Goal: Information Seeking & Learning: Learn about a topic

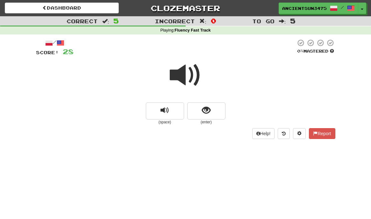
click at [172, 102] on button "replay audio" at bounding box center [165, 110] width 38 height 17
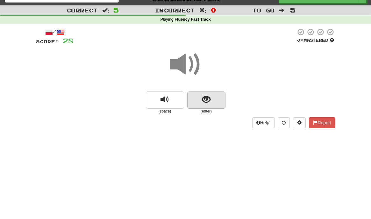
click at [215, 102] on button "show sentence" at bounding box center [206, 99] width 38 height 17
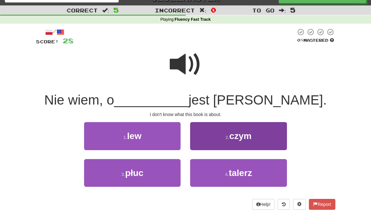
click at [213, 134] on button "2 . czym" at bounding box center [238, 136] width 96 height 28
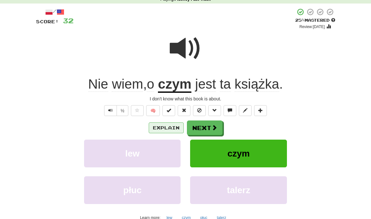
scroll to position [32, 0]
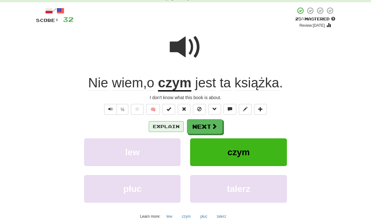
click at [177, 127] on button "Explain" at bounding box center [166, 126] width 35 height 11
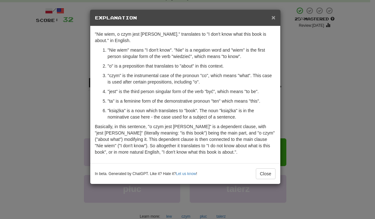
click at [272, 19] on span "×" at bounding box center [274, 17] width 4 height 7
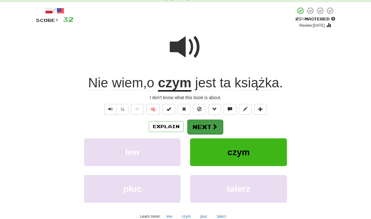
click at [196, 128] on button "Next" at bounding box center [205, 126] width 36 height 15
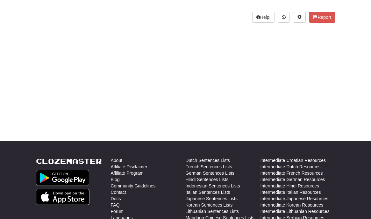
scroll to position [0, 0]
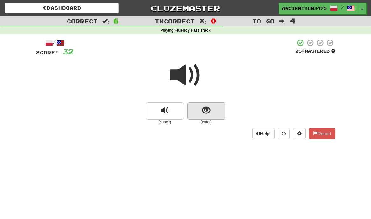
click at [217, 117] on button "show sentence" at bounding box center [206, 110] width 38 height 17
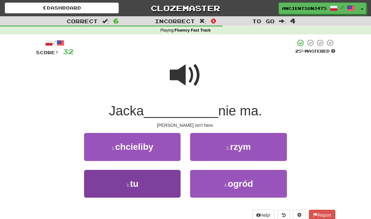
click at [139, 184] on button "3 . tu" at bounding box center [132, 184] width 96 height 28
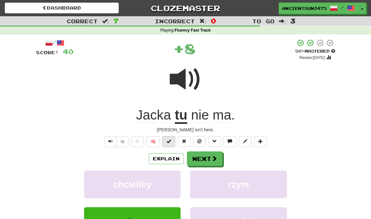
scroll to position [70, 0]
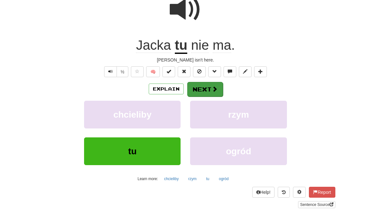
click at [193, 86] on button "Next" at bounding box center [205, 89] width 36 height 15
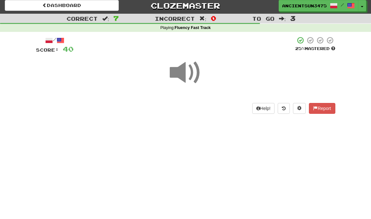
scroll to position [11, 0]
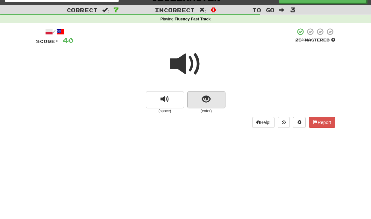
click at [201, 100] on button "show sentence" at bounding box center [206, 99] width 38 height 17
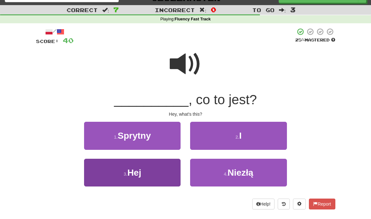
click at [150, 167] on button "3 . Hej" at bounding box center [132, 172] width 96 height 28
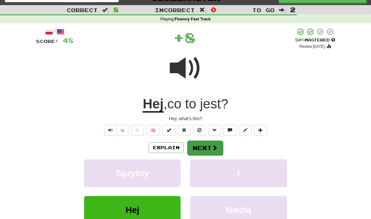
click at [193, 147] on button "Next" at bounding box center [205, 147] width 36 height 15
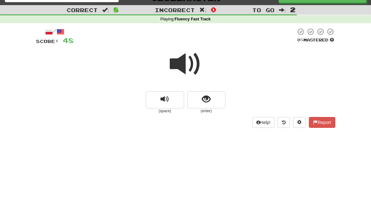
click at [193, 59] on span at bounding box center [186, 64] width 32 height 32
click at [188, 66] on span at bounding box center [186, 64] width 32 height 32
click at [185, 62] on span at bounding box center [186, 64] width 32 height 32
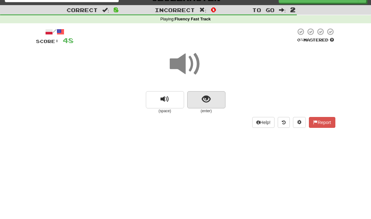
click at [197, 92] on button "show sentence" at bounding box center [206, 99] width 38 height 17
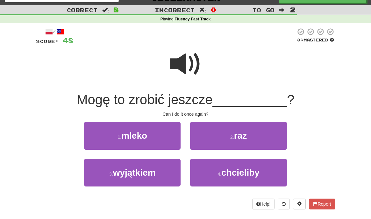
drag, startPoint x: 82, startPoint y: 100, endPoint x: 217, endPoint y: 99, distance: 135.2
click at [212, 99] on span "Mogę to zrobić jeszcze" at bounding box center [144, 99] width 136 height 15
click at [138, 96] on span "Mogę to zrobić jeszcze" at bounding box center [144, 99] width 136 height 15
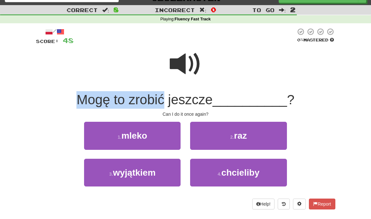
drag, startPoint x: 75, startPoint y: 98, endPoint x: 194, endPoint y: 88, distance: 119.4
click at [164, 95] on div "Mogę to zrobić jeszcze __________ ?" at bounding box center [185, 99] width 299 height 17
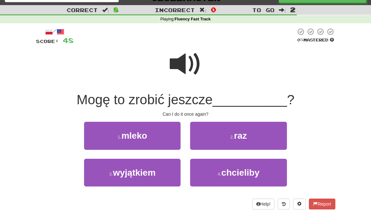
click at [179, 109] on div "/ Score: 48 0 % Mastered Mogę to zrobić jeszcze __________ ? Can I do it once a…" at bounding box center [185, 118] width 299 height 181
click at [175, 74] on span at bounding box center [186, 64] width 32 height 32
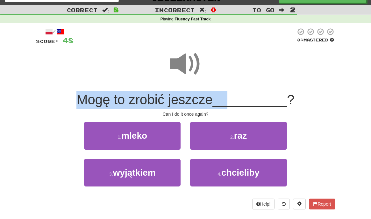
drag, startPoint x: 73, startPoint y: 97, endPoint x: 230, endPoint y: 105, distance: 158.0
click at [230, 105] on div "Mogę to zrobić jeszcze __________ ?" at bounding box center [185, 99] width 299 height 17
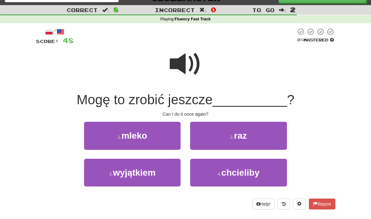
click at [172, 73] on span at bounding box center [186, 64] width 32 height 32
click at [183, 97] on span "Mogę to zrobić jeszcze" at bounding box center [144, 99] width 136 height 15
drag, startPoint x: 167, startPoint y: 100, endPoint x: 216, endPoint y: 103, distance: 49.4
click at [212, 103] on span "Mogę to zrobić jeszcze" at bounding box center [144, 99] width 136 height 15
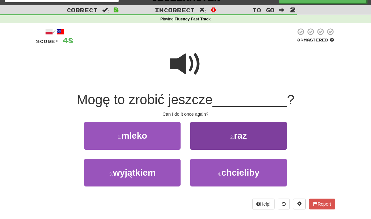
click at [226, 125] on button "2 . raz" at bounding box center [238, 136] width 96 height 28
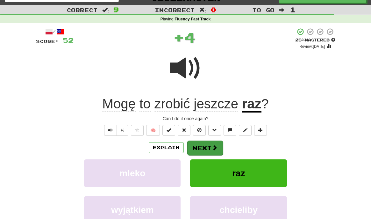
click at [208, 143] on button "Next" at bounding box center [205, 147] width 36 height 15
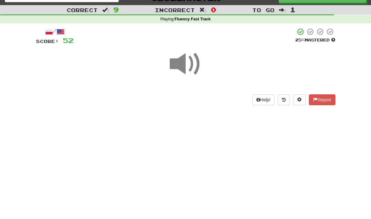
click at [185, 66] on span at bounding box center [186, 64] width 32 height 32
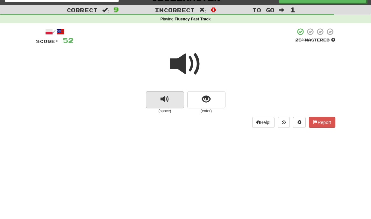
click at [180, 99] on button "replay audio" at bounding box center [165, 99] width 38 height 17
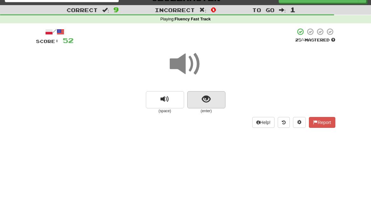
click at [198, 100] on button "show sentence" at bounding box center [206, 99] width 38 height 17
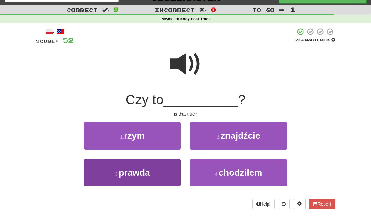
click at [152, 163] on button "3 . prawda" at bounding box center [132, 172] width 96 height 28
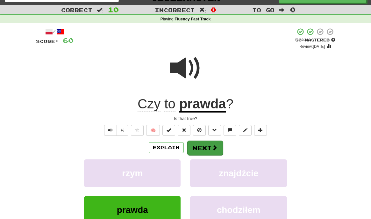
click at [203, 145] on button "Next" at bounding box center [205, 147] width 36 height 15
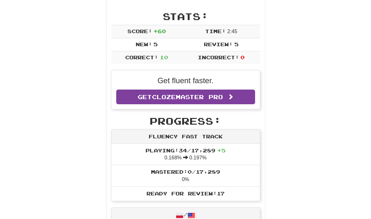
scroll to position [0, 0]
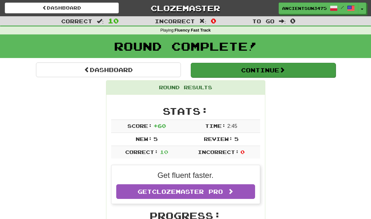
click at [240, 68] on button "Continue" at bounding box center [263, 70] width 145 height 15
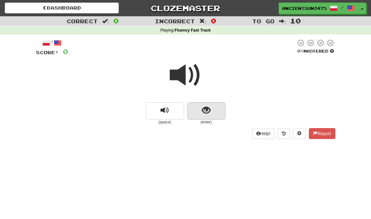
click at [205, 106] on span "show sentence" at bounding box center [206, 110] width 9 height 9
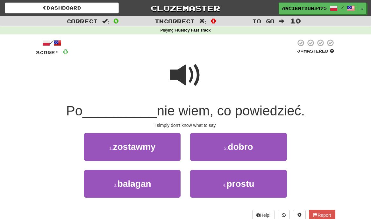
click at [178, 69] on span at bounding box center [186, 75] width 32 height 32
click at [195, 72] on span at bounding box center [186, 75] width 32 height 32
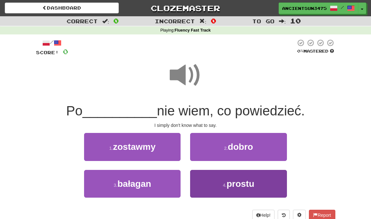
click at [228, 183] on span "prostu" at bounding box center [240, 183] width 28 height 10
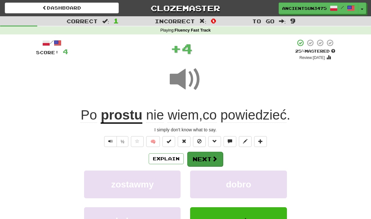
click at [205, 158] on button "Next" at bounding box center [205, 158] width 36 height 15
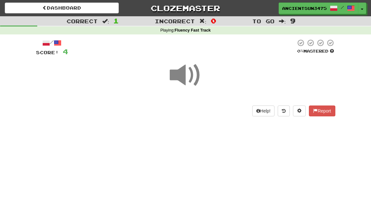
scroll to position [60, 0]
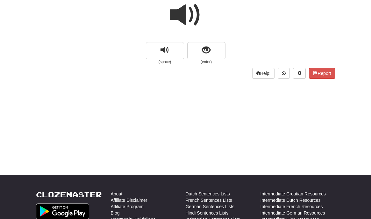
click at [193, 19] on span at bounding box center [186, 15] width 32 height 32
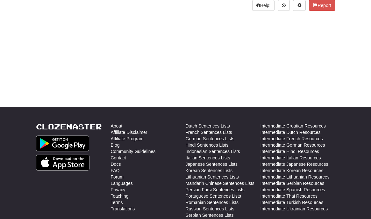
scroll to position [0, 0]
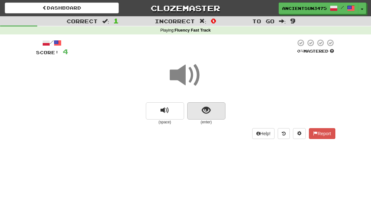
click at [202, 107] on span "show sentence" at bounding box center [206, 110] width 9 height 9
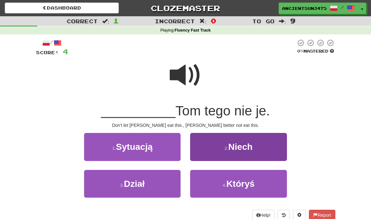
click at [220, 143] on button "2 . Niech" at bounding box center [238, 147] width 96 height 28
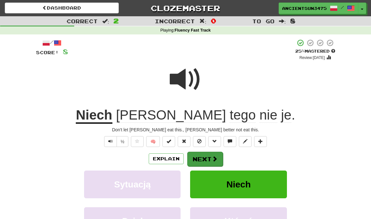
click at [208, 156] on button "Next" at bounding box center [205, 158] width 36 height 15
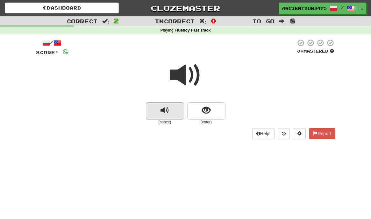
click at [179, 107] on button "replay audio" at bounding box center [165, 110] width 38 height 17
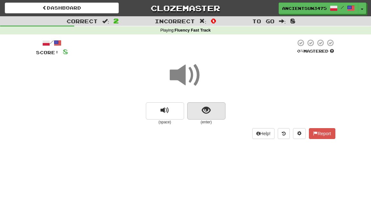
click at [213, 112] on button "show sentence" at bounding box center [206, 110] width 38 height 17
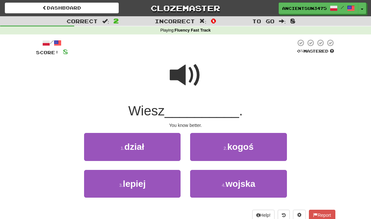
click at [186, 77] on span at bounding box center [186, 75] width 32 height 32
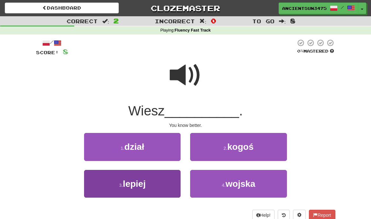
click at [166, 189] on button "3 . lepiej" at bounding box center [132, 184] width 96 height 28
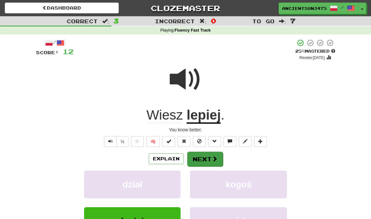
click at [208, 160] on button "Next" at bounding box center [205, 158] width 36 height 15
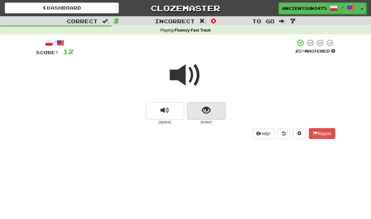
click at [201, 107] on button "show sentence" at bounding box center [206, 110] width 38 height 17
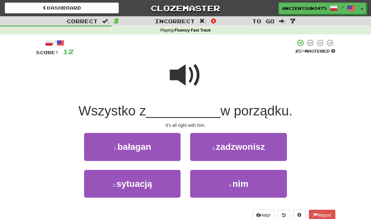
click at [185, 68] on span at bounding box center [186, 75] width 32 height 32
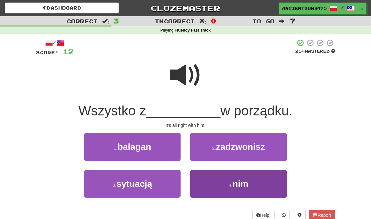
click at [230, 185] on small "4 ." at bounding box center [230, 184] width 4 height 5
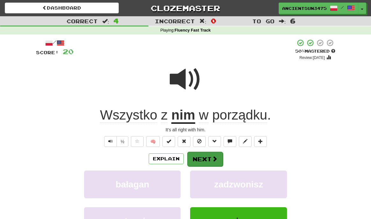
click at [204, 157] on button "Next" at bounding box center [205, 158] width 36 height 15
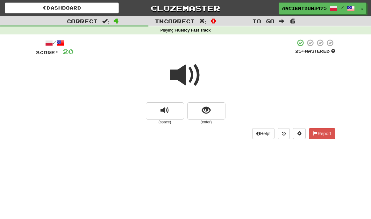
click at [194, 75] on span at bounding box center [186, 75] width 32 height 32
click at [178, 109] on button "replay audio" at bounding box center [165, 110] width 38 height 17
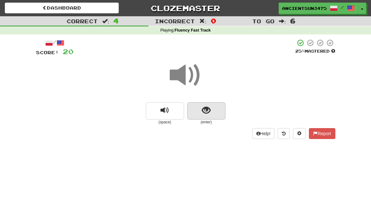
click at [216, 109] on button "show sentence" at bounding box center [206, 110] width 38 height 17
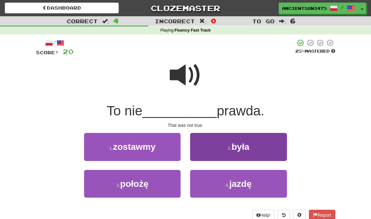
click at [231, 151] on button "2 . była" at bounding box center [238, 147] width 96 height 28
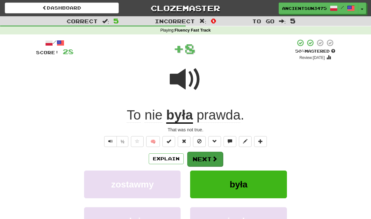
click at [196, 160] on button "Next" at bounding box center [205, 158] width 36 height 15
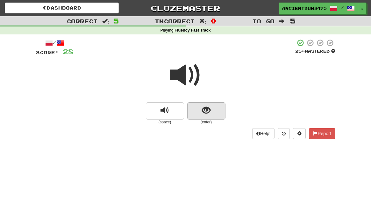
click at [198, 114] on button "show sentence" at bounding box center [206, 110] width 38 height 17
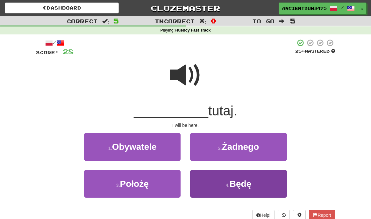
click at [203, 177] on button "4 . Będę" at bounding box center [238, 184] width 96 height 28
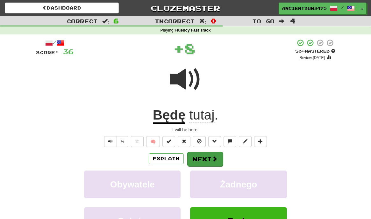
click at [206, 154] on button "Next" at bounding box center [205, 158] width 36 height 15
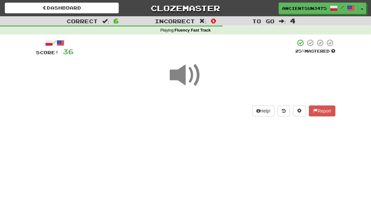
click at [188, 75] on span at bounding box center [186, 75] width 32 height 32
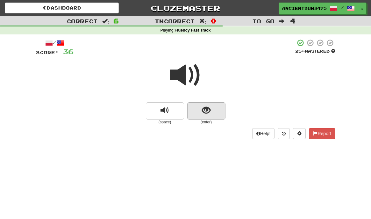
click at [198, 110] on button "show sentence" at bounding box center [206, 110] width 38 height 17
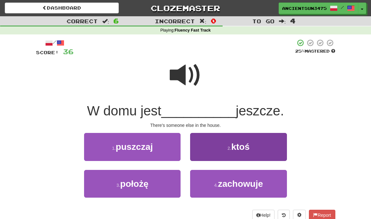
click at [227, 141] on button "2 . ktoś" at bounding box center [238, 147] width 96 height 28
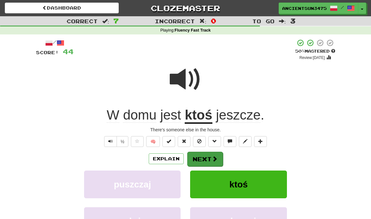
click at [212, 156] on span at bounding box center [215, 159] width 6 height 6
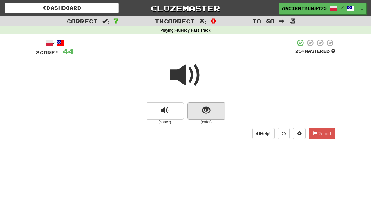
click at [199, 108] on button "show sentence" at bounding box center [206, 110] width 38 height 17
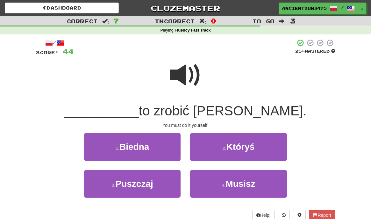
click at [186, 75] on span at bounding box center [186, 75] width 32 height 32
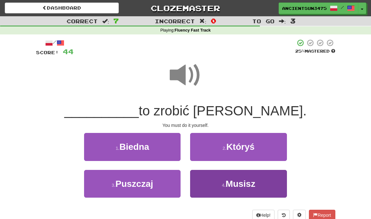
click at [237, 187] on span "Musisz" at bounding box center [240, 183] width 30 height 10
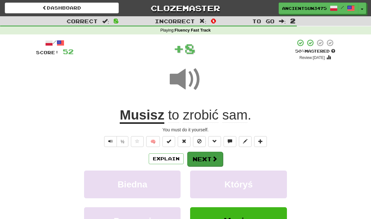
click at [214, 157] on span at bounding box center [215, 159] width 6 height 6
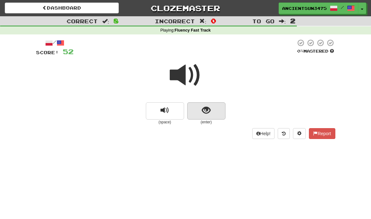
click at [200, 110] on button "show sentence" at bounding box center [206, 110] width 38 height 17
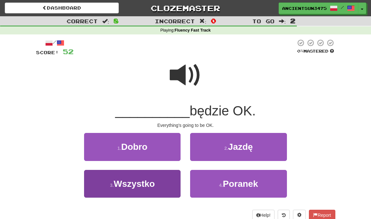
click at [150, 173] on button "3 . Wszystko" at bounding box center [132, 184] width 96 height 28
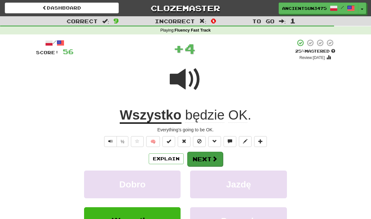
click at [204, 155] on button "Next" at bounding box center [205, 158] width 36 height 15
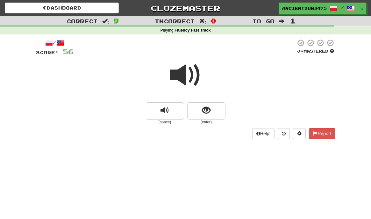
click at [189, 79] on span at bounding box center [186, 75] width 32 height 32
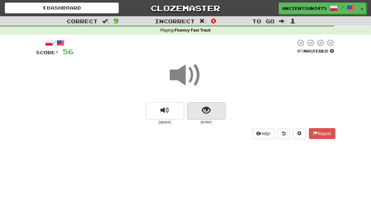
click at [206, 115] on button "show sentence" at bounding box center [206, 110] width 38 height 17
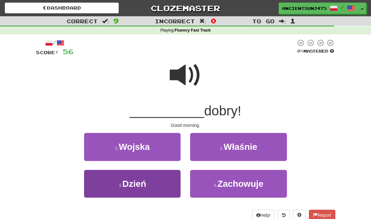
click at [172, 177] on button "3 . Dzień" at bounding box center [132, 184] width 96 height 28
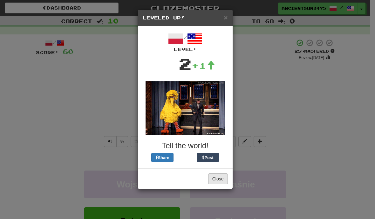
click at [212, 176] on button "Close" at bounding box center [218, 178] width 20 height 11
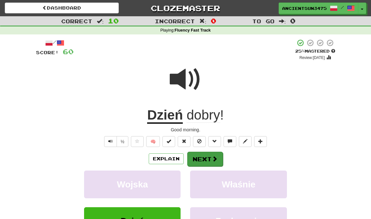
click at [208, 157] on button "Next" at bounding box center [205, 158] width 36 height 15
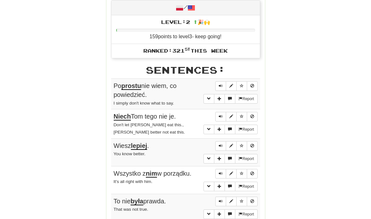
scroll to position [478, 0]
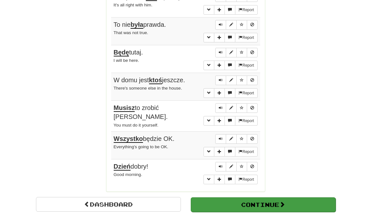
click at [239, 197] on button "Continue" at bounding box center [263, 204] width 145 height 15
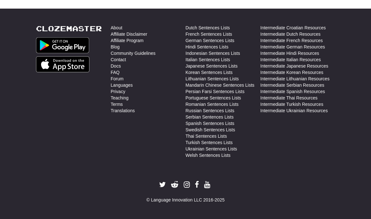
scroll to position [0, 0]
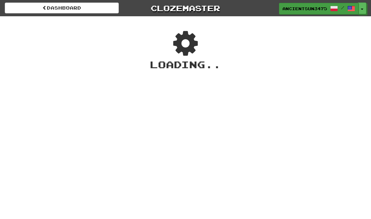
click at [309, 12] on link "AncientSun3475 /" at bounding box center [319, 8] width 80 height 11
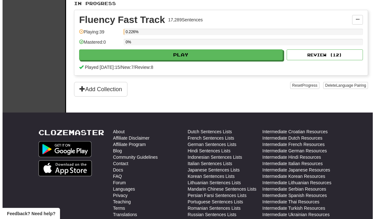
scroll to position [77, 0]
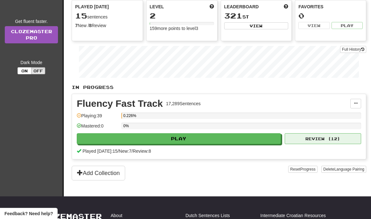
click at [325, 139] on button "Review ( 12 )" at bounding box center [322, 138] width 76 height 11
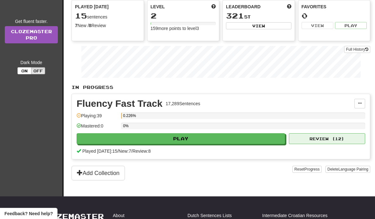
select select "**"
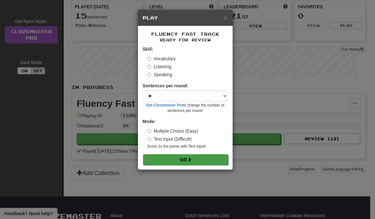
click at [178, 160] on button "Go" at bounding box center [185, 159] width 85 height 11
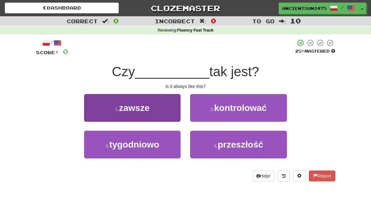
click at [144, 105] on span "zawsze" at bounding box center [134, 108] width 31 height 10
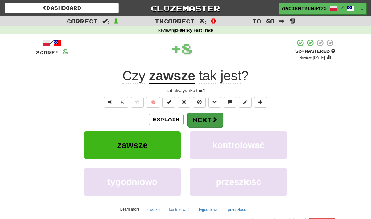
click at [215, 113] on button "Next" at bounding box center [205, 119] width 36 height 15
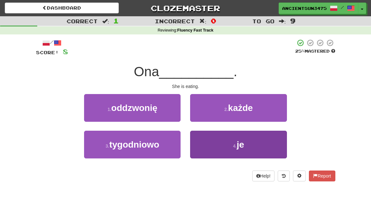
click at [226, 136] on button "4 . je" at bounding box center [238, 144] width 96 height 28
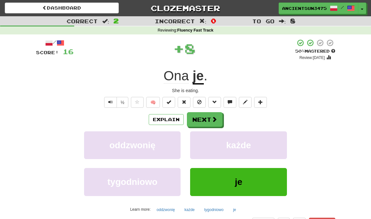
click at [245, 181] on button "je" at bounding box center [238, 182] width 96 height 28
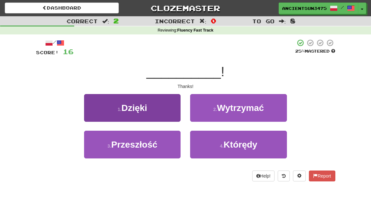
click at [154, 111] on button "1 . Dzięki" at bounding box center [132, 108] width 96 height 28
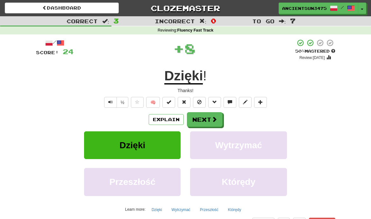
click at [223, 117] on div "Explain Next" at bounding box center [185, 119] width 299 height 15
click at [214, 116] on span at bounding box center [215, 119] width 6 height 6
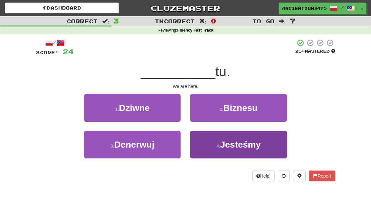
click at [231, 141] on span "Jesteśmy" at bounding box center [240, 144] width 41 height 10
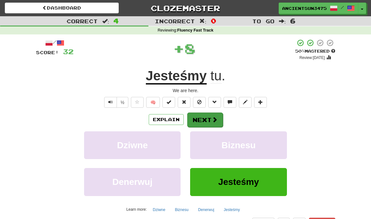
click at [197, 115] on button "Next" at bounding box center [205, 119] width 36 height 15
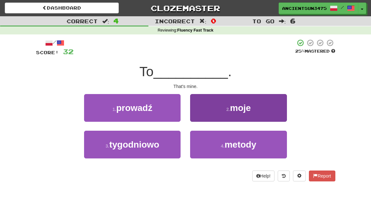
click at [245, 114] on button "2 . moje" at bounding box center [238, 108] width 96 height 28
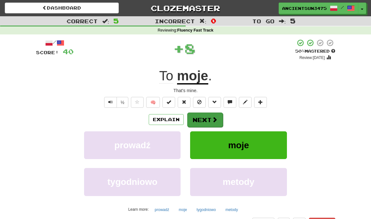
click at [204, 122] on button "Next" at bounding box center [205, 119] width 36 height 15
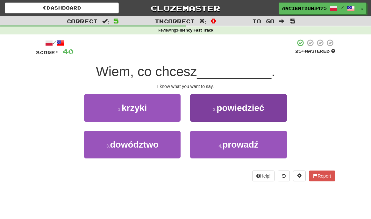
click at [254, 117] on button "2 . powiedzieć" at bounding box center [238, 108] width 96 height 28
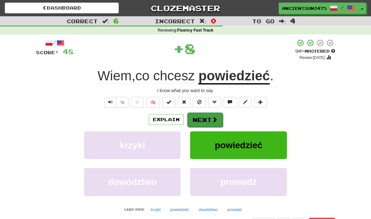
click at [212, 120] on span at bounding box center [215, 119] width 6 height 6
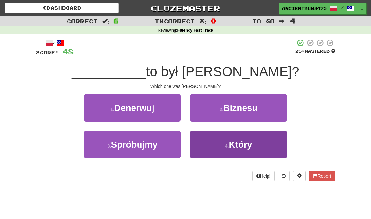
click at [223, 138] on button "4 . Który" at bounding box center [238, 144] width 96 height 28
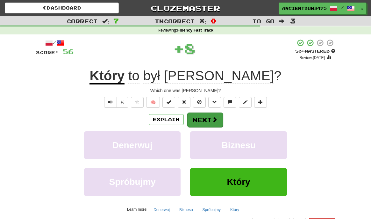
click at [210, 115] on button "Next" at bounding box center [205, 119] width 36 height 15
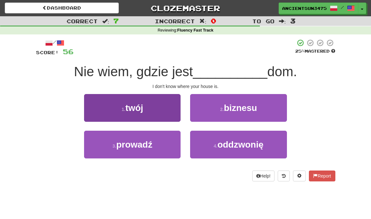
click at [144, 110] on button "1 . twój" at bounding box center [132, 108] width 96 height 28
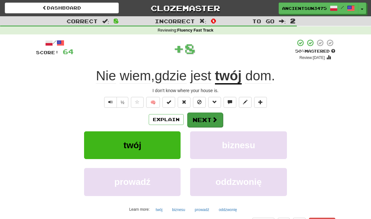
click at [213, 118] on span at bounding box center [215, 119] width 6 height 6
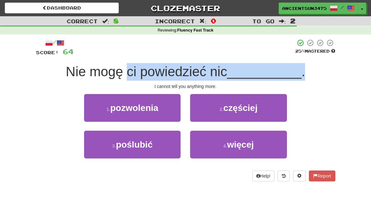
drag, startPoint x: 127, startPoint y: 73, endPoint x: 192, endPoint y: 79, distance: 65.8
click at [192, 79] on div "Nie mogę ci powiedzieć nic __________ ." at bounding box center [185, 71] width 299 height 17
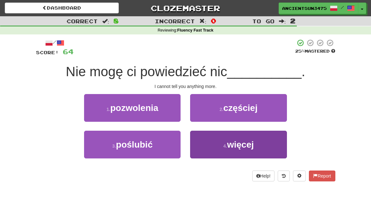
click at [225, 139] on button "4 . więcej" at bounding box center [238, 144] width 96 height 28
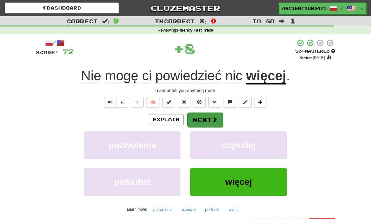
click at [206, 115] on button "Next" at bounding box center [205, 119] width 36 height 15
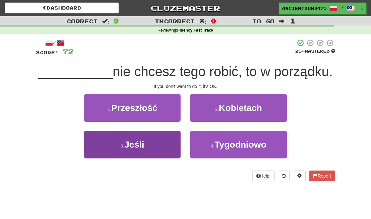
click at [163, 142] on button "3 . Jeśli" at bounding box center [132, 144] width 96 height 28
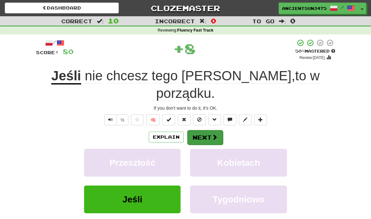
click at [197, 130] on button "Next" at bounding box center [205, 137] width 36 height 15
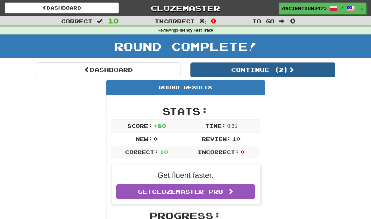
click at [260, 67] on button "Continue ( 2 )" at bounding box center [262, 69] width 145 height 15
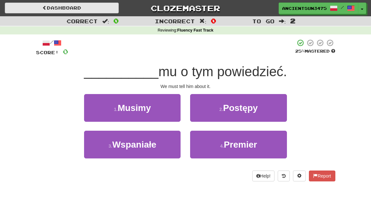
click at [66, 6] on link "Dashboard" at bounding box center [62, 8] width 114 height 11
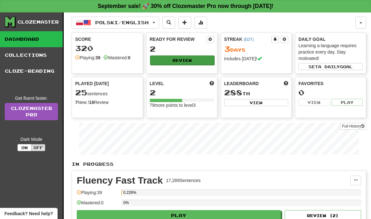
click at [178, 60] on button "Review" at bounding box center [182, 60] width 64 height 10
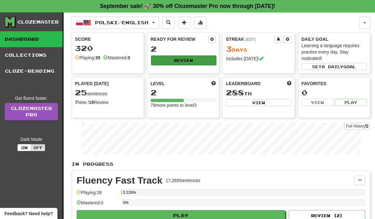
select select "**"
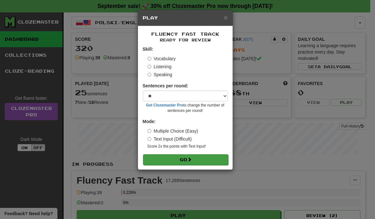
click at [203, 156] on button "Go" at bounding box center [185, 159] width 85 height 11
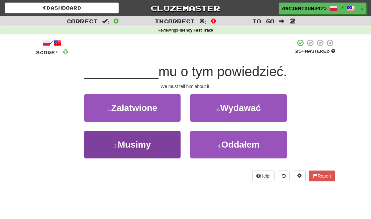
click at [147, 139] on span "Musimy" at bounding box center [134, 144] width 33 height 10
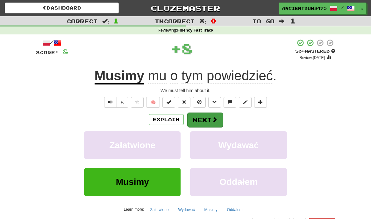
click at [205, 113] on button "Next" at bounding box center [205, 119] width 36 height 15
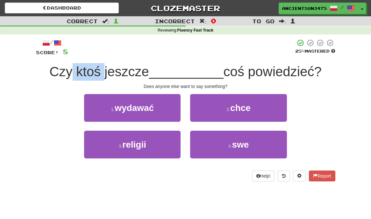
drag, startPoint x: 72, startPoint y: 73, endPoint x: 104, endPoint y: 73, distance: 32.4
click at [104, 73] on span "Czy ktoś jeszcze" at bounding box center [99, 71] width 100 height 15
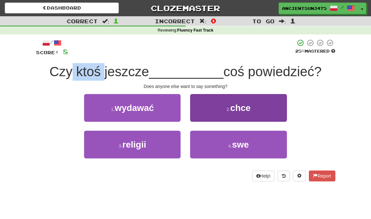
click at [203, 108] on button "2 . chce" at bounding box center [238, 108] width 96 height 28
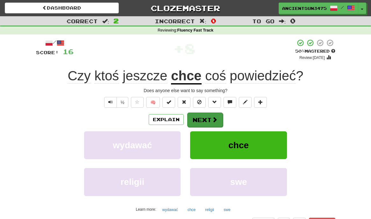
click at [203, 114] on button "Next" at bounding box center [205, 119] width 36 height 15
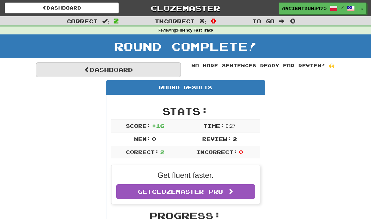
click at [149, 66] on link "Dashboard" at bounding box center [108, 69] width 145 height 15
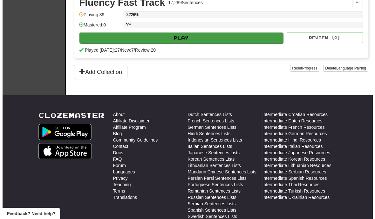
scroll to position [165, 0]
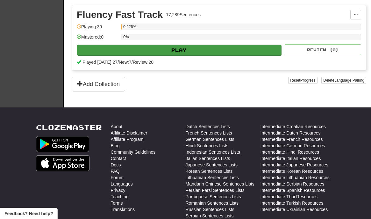
click at [185, 49] on button "Play" at bounding box center [179, 50] width 204 height 11
select select "**"
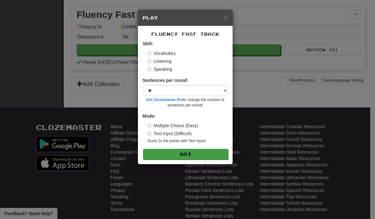
click at [204, 154] on button "Go" at bounding box center [185, 154] width 85 height 11
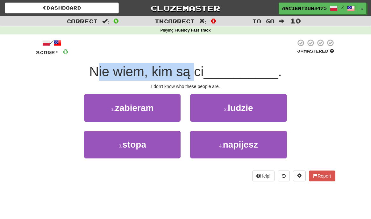
drag, startPoint x: 96, startPoint y: 73, endPoint x: 197, endPoint y: 77, distance: 100.9
click at [197, 77] on span "Nie wiem, kim są ci" at bounding box center [146, 71] width 114 height 15
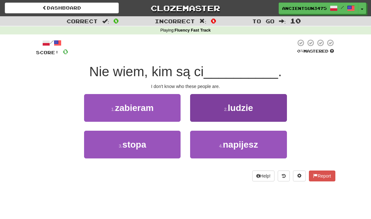
click at [224, 109] on small "2 ." at bounding box center [226, 109] width 4 height 5
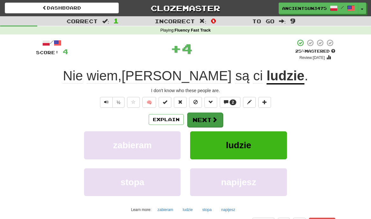
click at [209, 121] on button "Next" at bounding box center [205, 119] width 36 height 15
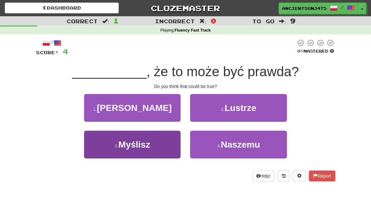
click at [163, 148] on button "3 . [GEOGRAPHIC_DATA]" at bounding box center [132, 144] width 96 height 28
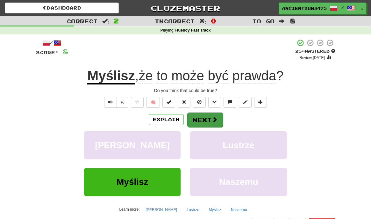
click at [205, 120] on button "Next" at bounding box center [205, 119] width 36 height 15
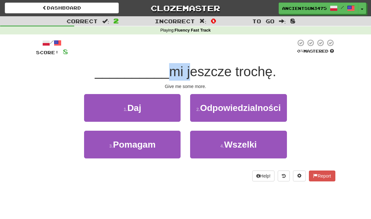
drag, startPoint x: 165, startPoint y: 75, endPoint x: 185, endPoint y: 76, distance: 20.1
click at [185, 76] on span "mi jeszcze trochę." at bounding box center [222, 71] width 107 height 15
drag, startPoint x: 168, startPoint y: 73, endPoint x: 183, endPoint y: 75, distance: 14.8
click at [183, 75] on span "mi jeszcze trochę." at bounding box center [222, 71] width 107 height 15
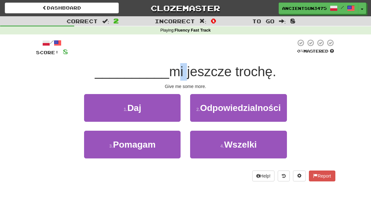
click at [175, 73] on span "mi jeszcze trochę." at bounding box center [222, 71] width 107 height 15
drag, startPoint x: 169, startPoint y: 73, endPoint x: 208, endPoint y: 73, distance: 38.8
click at [208, 73] on span "mi jeszcze trochę." at bounding box center [222, 71] width 107 height 15
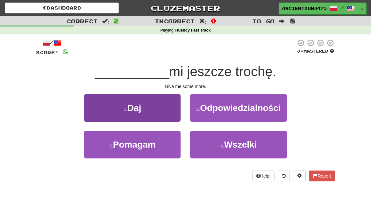
click at [139, 105] on span "Daj" at bounding box center [134, 108] width 14 height 10
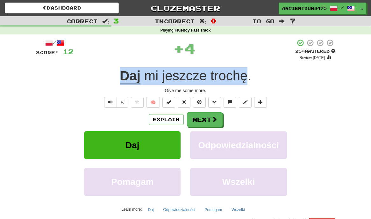
drag, startPoint x: 151, startPoint y: 76, endPoint x: 245, endPoint y: 76, distance: 93.5
click at [245, 76] on div "Daj mi jeszcze [PERSON_NAME] ." at bounding box center [185, 75] width 299 height 17
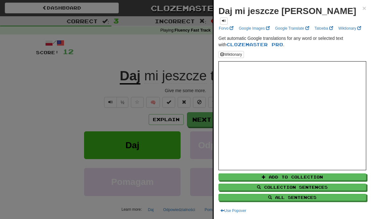
click at [208, 76] on div at bounding box center [185, 109] width 371 height 219
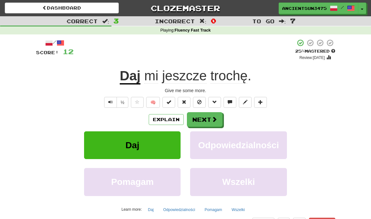
click at [208, 126] on div "Explain Next Daj Odpowiedzialności Pomagam Wszelki Learn more: Daj Odpowiedzial…" at bounding box center [185, 163] width 299 height 102
click at [208, 125] on button "Next" at bounding box center [205, 119] width 36 height 15
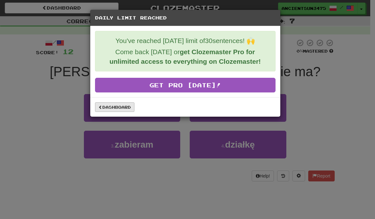
click at [129, 110] on link "Dashboard" at bounding box center [114, 107] width 39 height 10
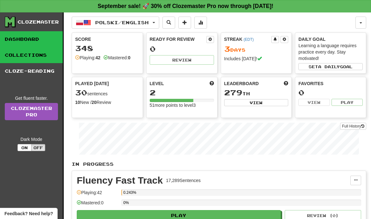
click at [20, 52] on link "Collections" at bounding box center [31, 55] width 63 height 16
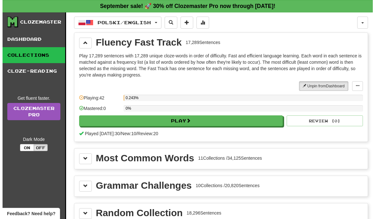
scroll to position [75, 0]
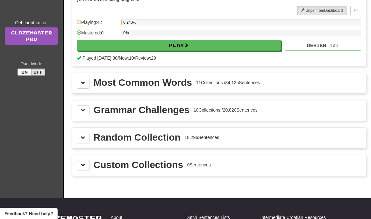
click at [75, 81] on div "Most Common Words 11 Collections / 34,125 Sentences" at bounding box center [219, 83] width 294 height 20
click at [85, 81] on span at bounding box center [83, 82] width 4 height 4
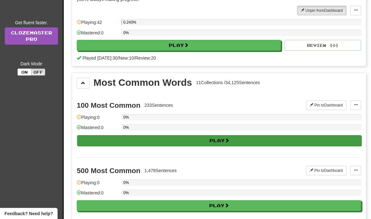
click at [138, 139] on button "Play" at bounding box center [219, 140] width 284 height 11
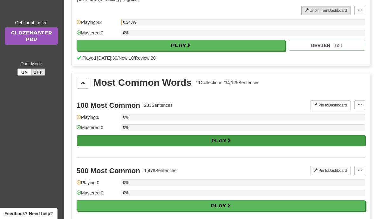
select select "**"
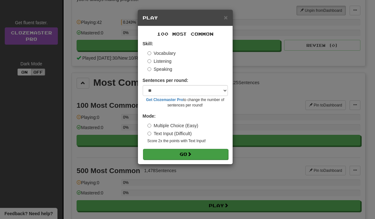
click at [170, 149] on button "Go" at bounding box center [185, 154] width 85 height 11
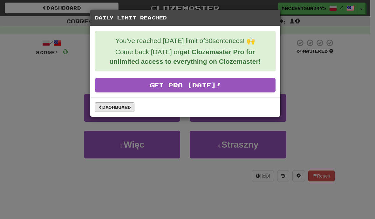
click at [100, 110] on link "Dashboard" at bounding box center [114, 107] width 39 height 10
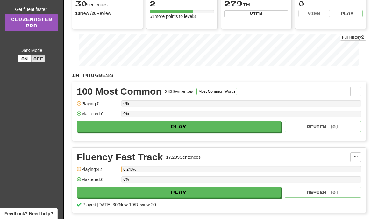
scroll to position [90, 0]
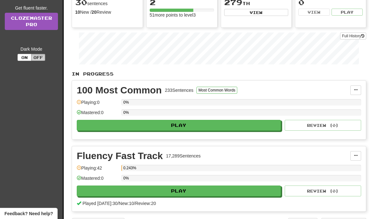
click at [38, 59] on button "Off" at bounding box center [38, 57] width 14 height 7
click at [18, 57] on button "On" at bounding box center [24, 57] width 14 height 7
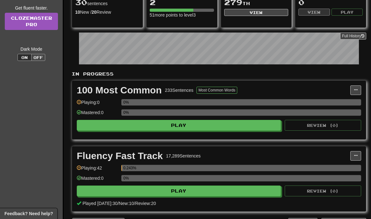
click at [42, 59] on button "Off" at bounding box center [38, 57] width 14 height 7
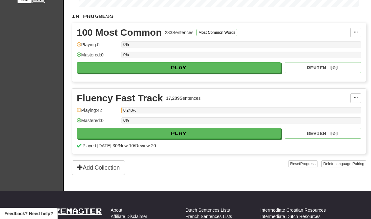
scroll to position [231, 0]
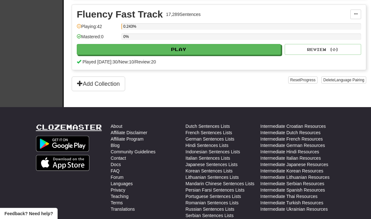
click at [46, 123] on link "Clozemaster" at bounding box center [69, 127] width 66 height 8
